Goal: Obtain resource: Download file/media

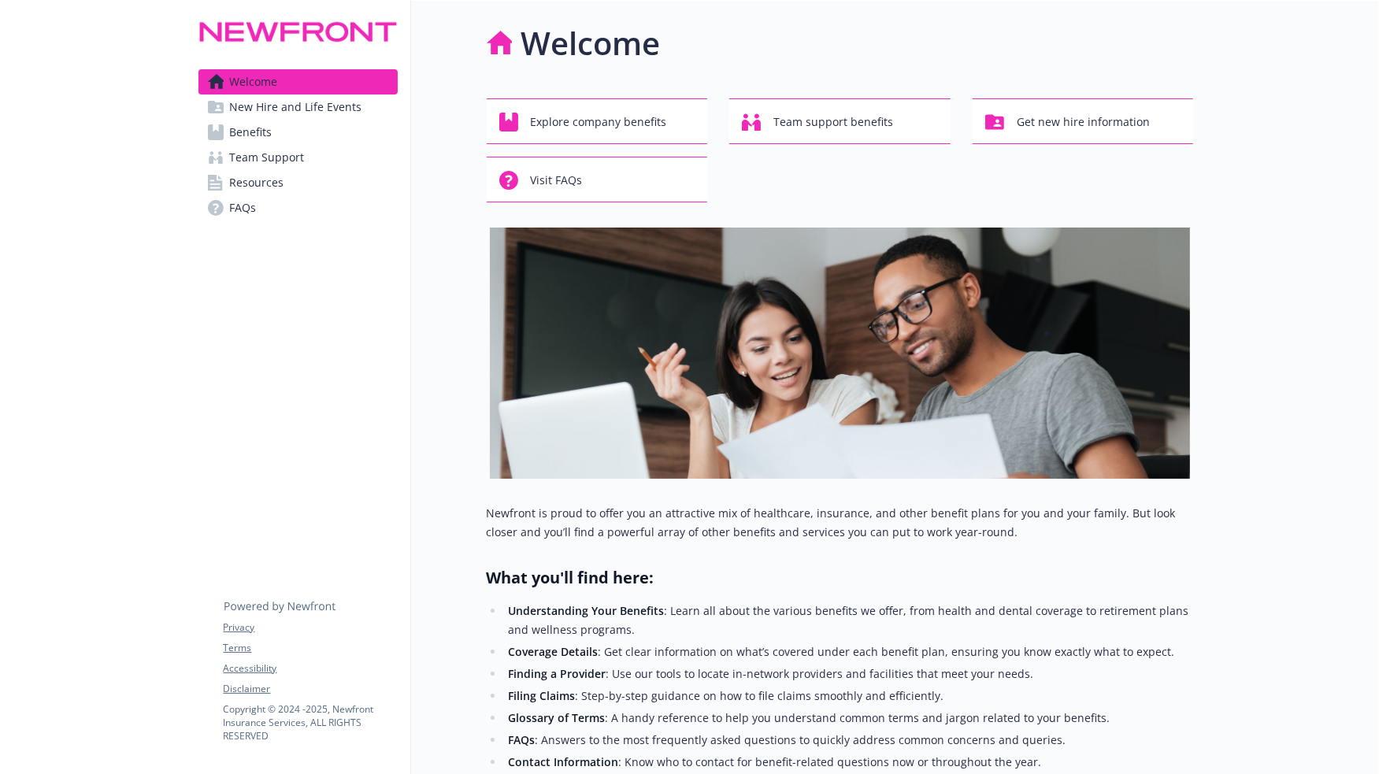
click at [297, 172] on link "Resources" at bounding box center [297, 182] width 199 height 25
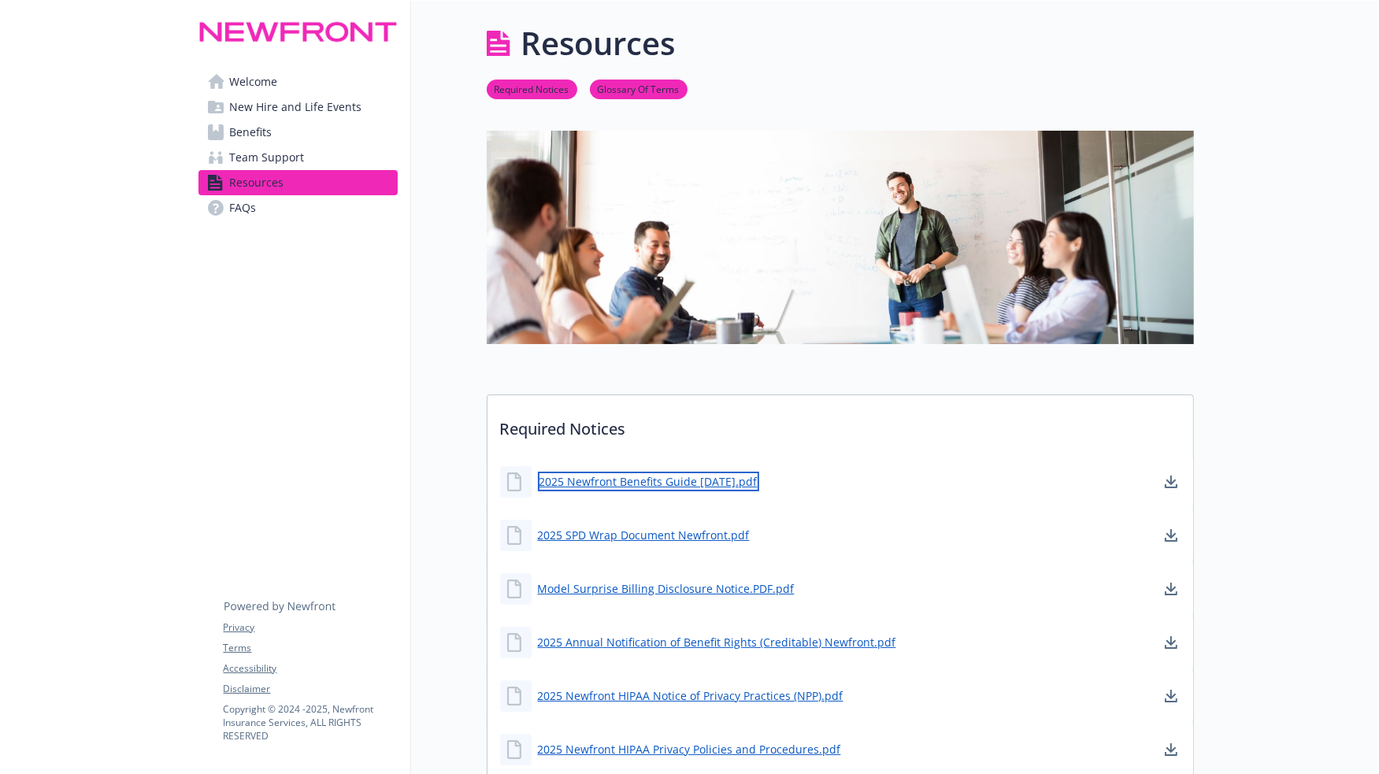
click at [726, 479] on link "2025 Newfront Benefits Guide [DATE].pdf" at bounding box center [648, 482] width 221 height 20
drag, startPoint x: 400, startPoint y: 438, endPoint x: 388, endPoint y: 437, distance: 12.6
